Goal: Task Accomplishment & Management: Complete application form

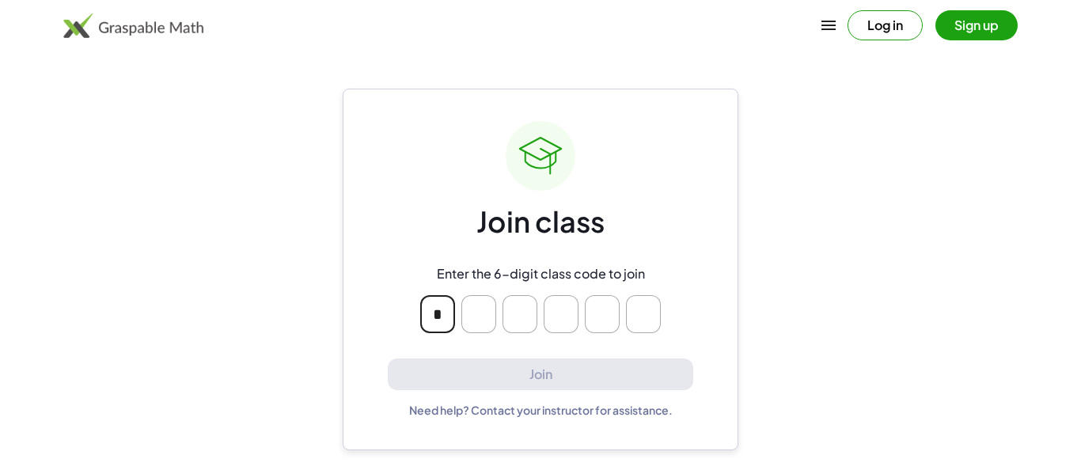
type input "*"
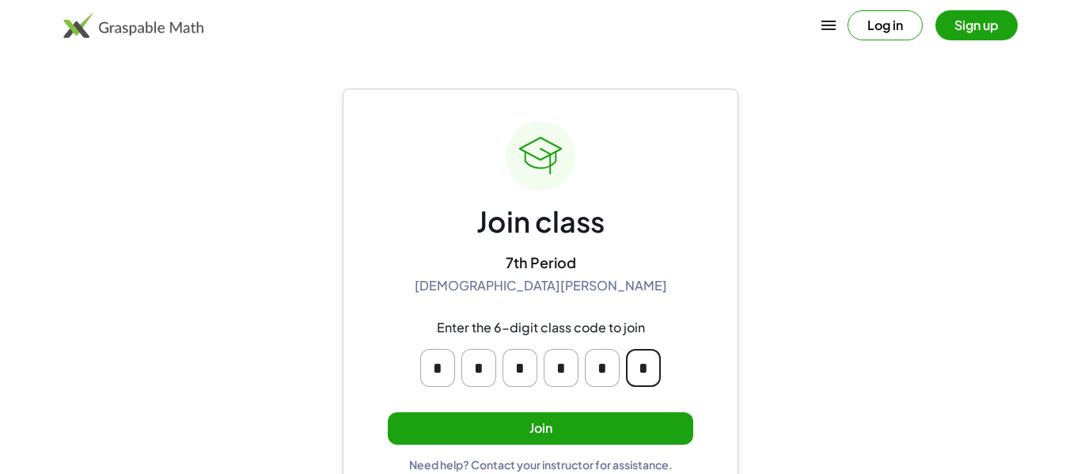
type input "*"
click at [506, 438] on button "Join" at bounding box center [540, 428] width 305 height 32
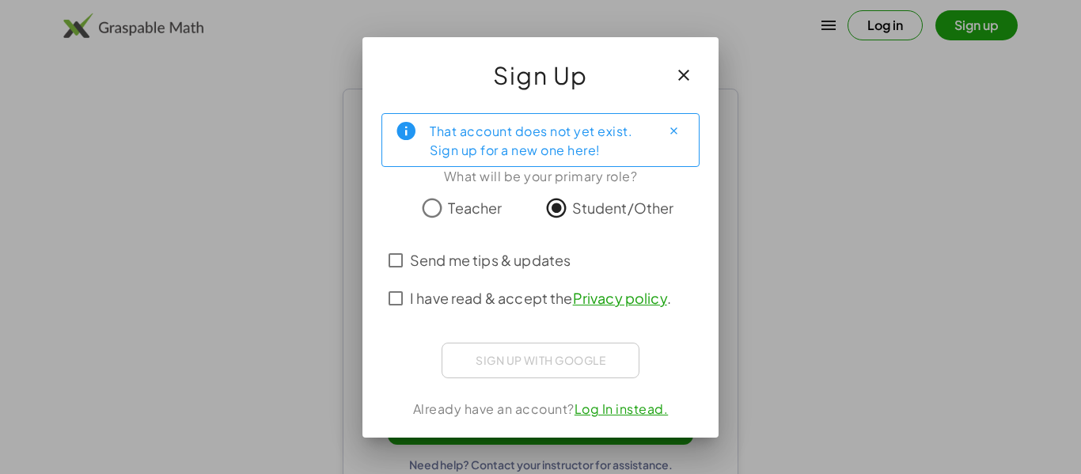
click at [510, 294] on span "I have read & accept the Privacy policy ." at bounding box center [540, 297] width 261 height 21
